Goal: Check status: Check status

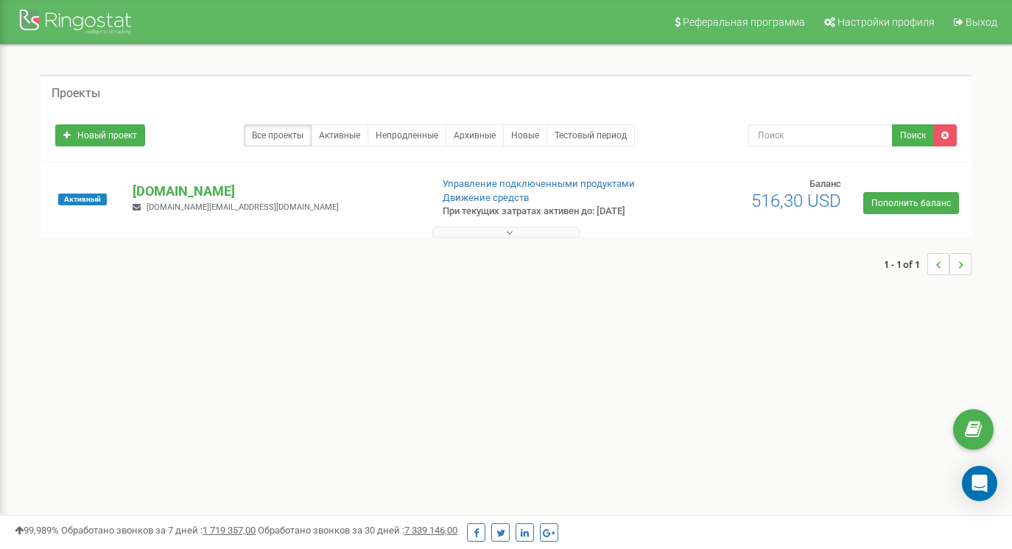
click at [506, 233] on icon at bounding box center [509, 233] width 7 height 10
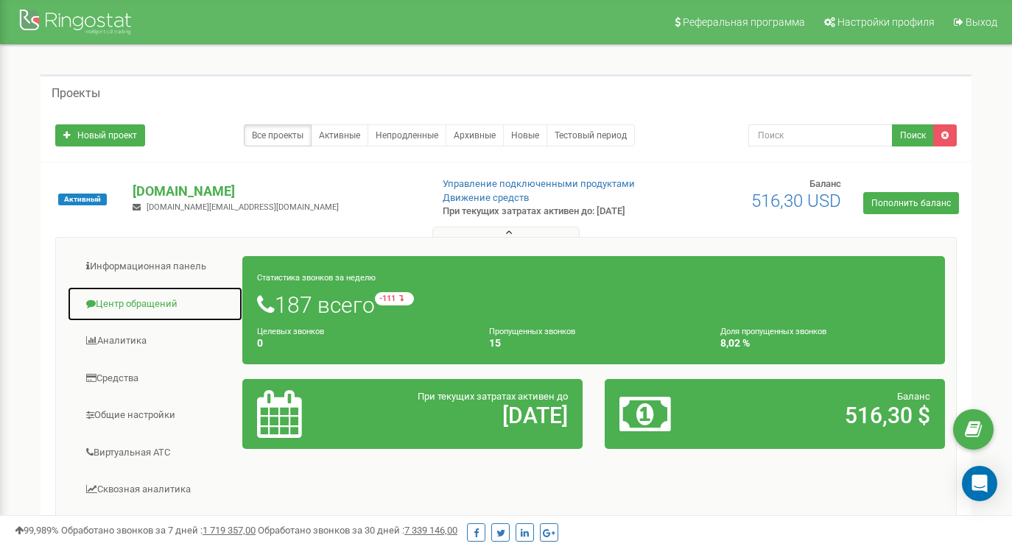
click at [102, 304] on link "Центр обращений" at bounding box center [155, 304] width 176 height 36
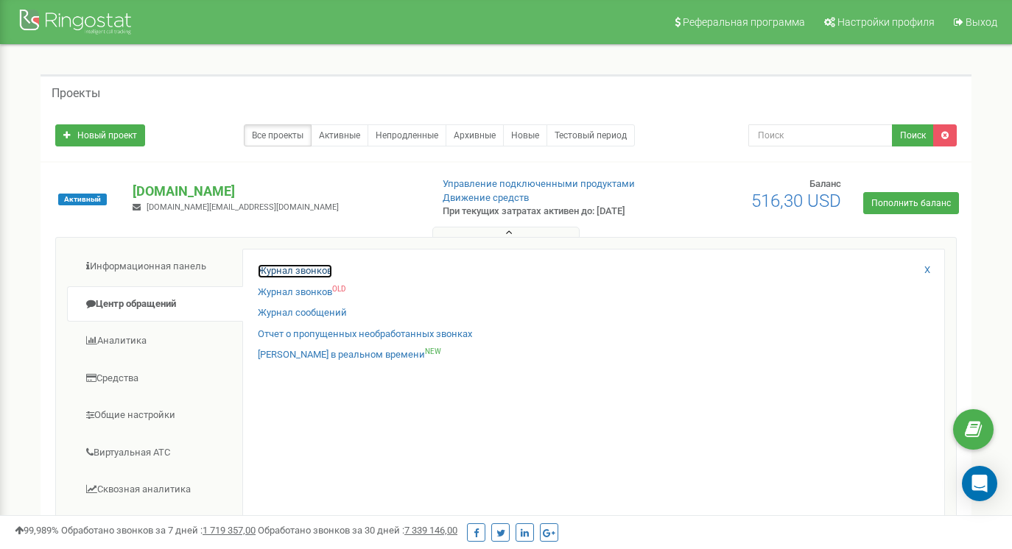
click at [297, 271] on link "Журнал звонков" at bounding box center [295, 271] width 74 height 14
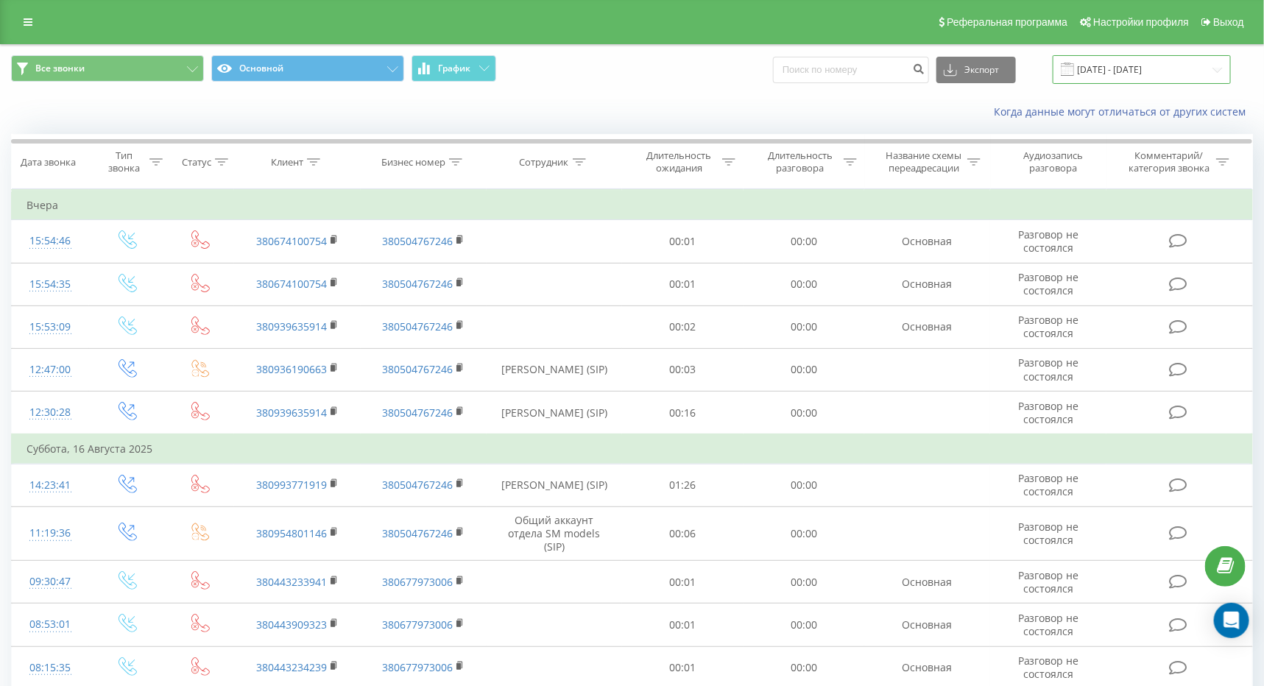
click at [1128, 68] on input "19.07.2025 - 19.08.2025" at bounding box center [1142, 69] width 178 height 29
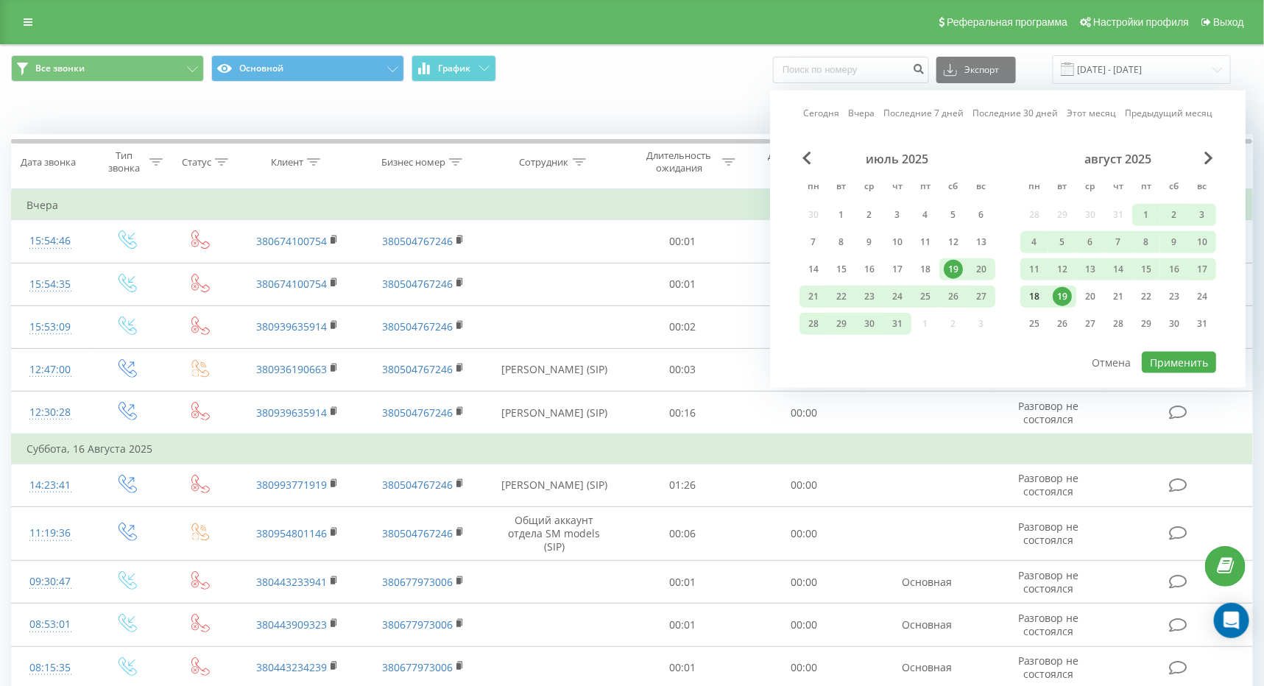
click at [1029, 291] on div "18" at bounding box center [1034, 296] width 19 height 19
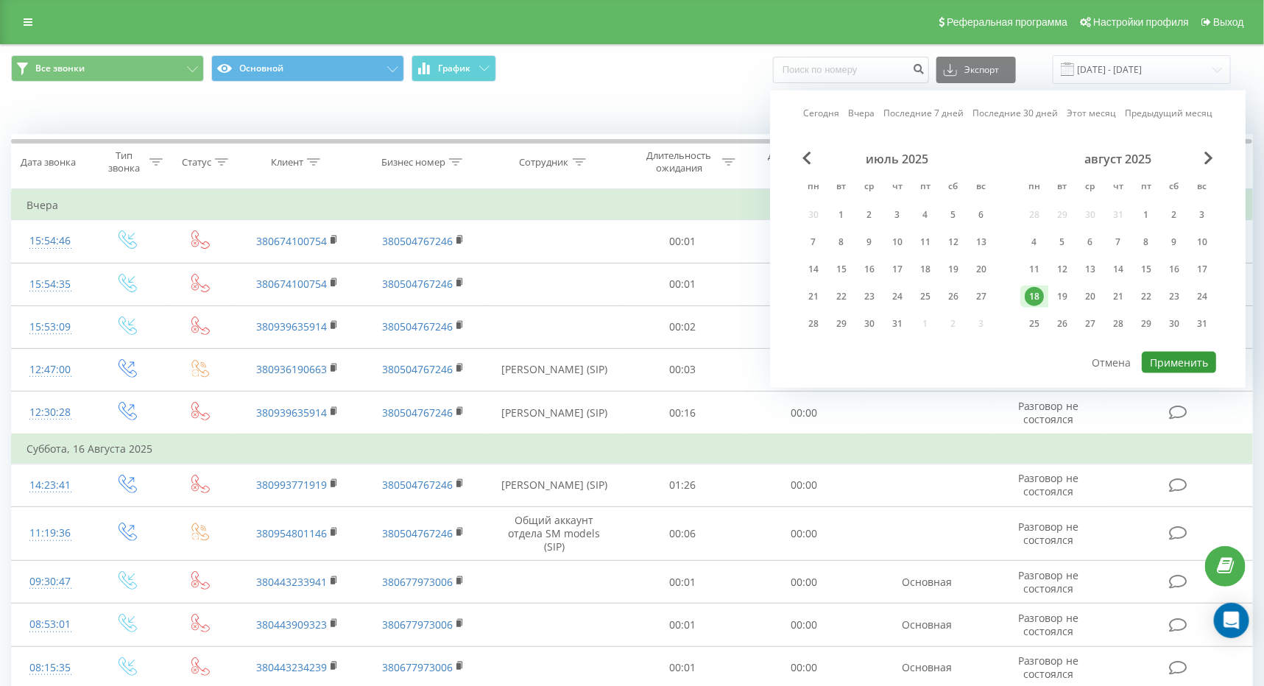
click at [1189, 364] on button "Применить" at bounding box center [1179, 362] width 74 height 21
type input "18.08.2025 - 18.08.2025"
